Goal: Task Accomplishment & Management: Manage account settings

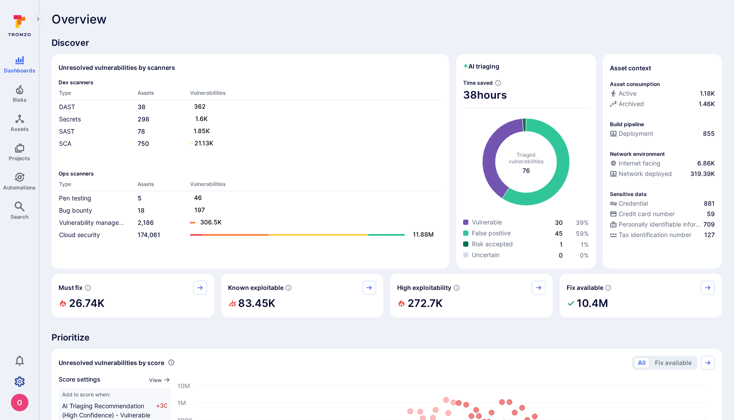
click at [21, 381] on icon "Settings" at bounding box center [19, 381] width 10 height 10
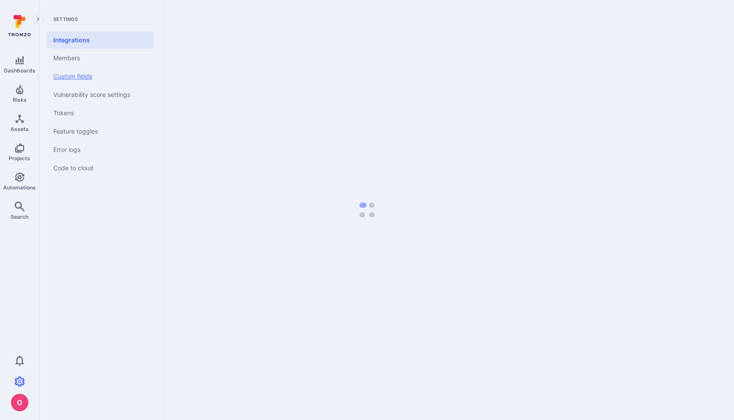
click at [80, 79] on link "Custom fields" at bounding box center [100, 76] width 108 height 18
